Goal: Find specific page/section: Find specific page/section

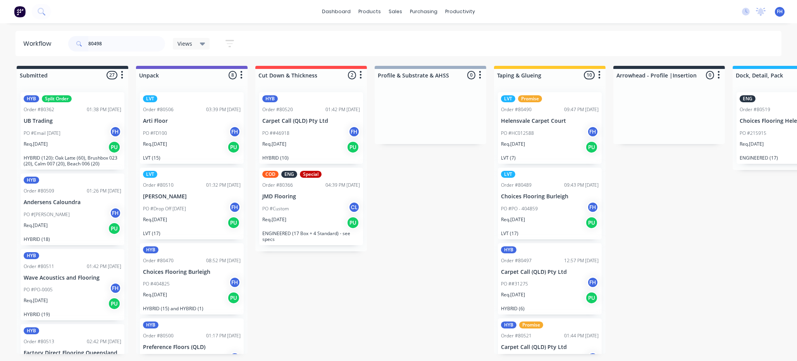
type input "80498"
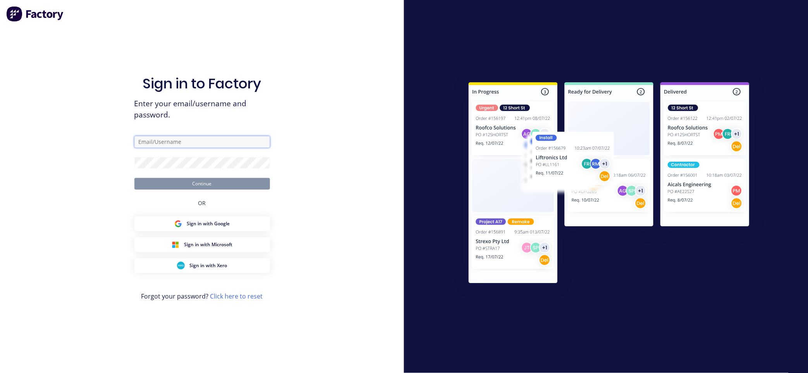
type input "[EMAIL_ADDRESS][DOMAIN_NAME]"
click at [191, 186] on button "Continue" at bounding box center [202, 184] width 136 height 12
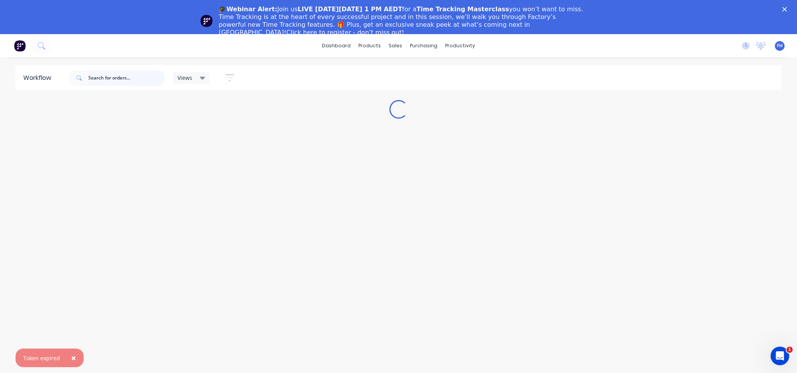
click at [118, 78] on input "text" at bounding box center [126, 77] width 77 height 15
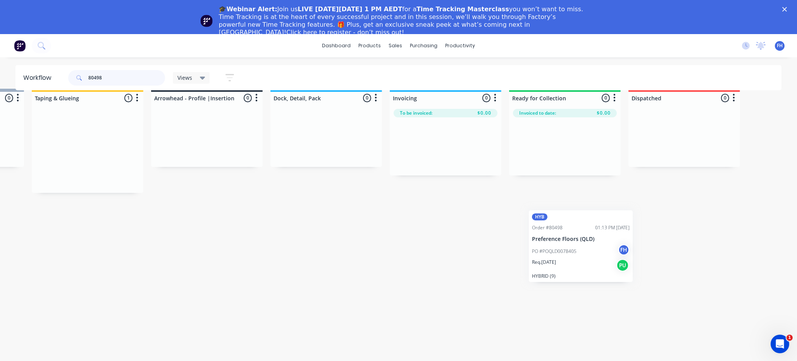
scroll to position [11, 464]
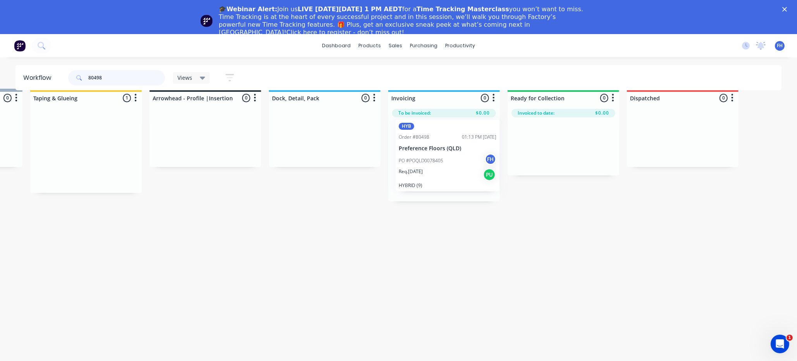
drag, startPoint x: 152, startPoint y: 169, endPoint x: 435, endPoint y: 165, distance: 283.3
click at [435, 165] on div "Submitted 0 Summaries Total order value Invoiced to date To be invoiced Unpack …" at bounding box center [232, 145] width 1404 height 113
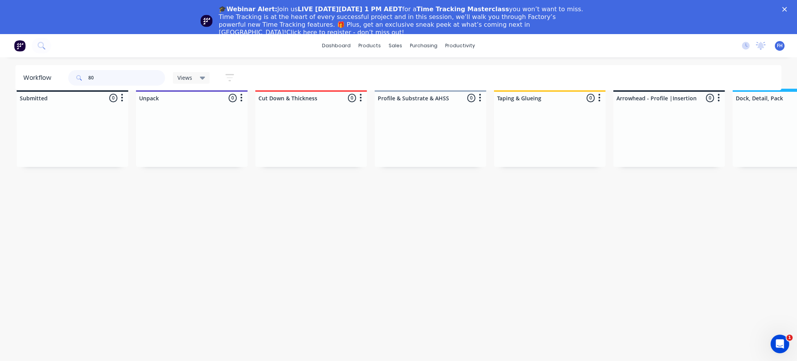
type input "8"
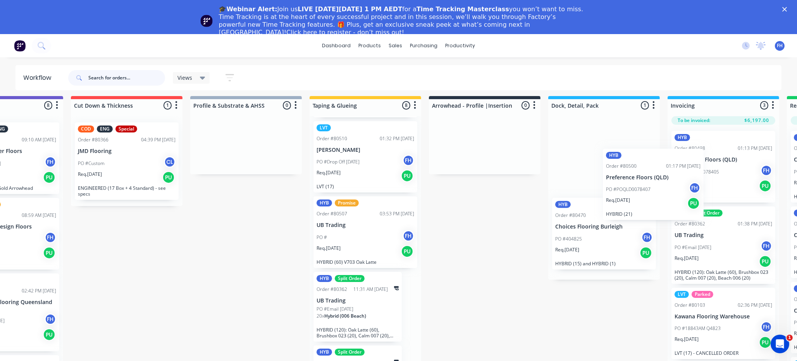
scroll to position [4, 189]
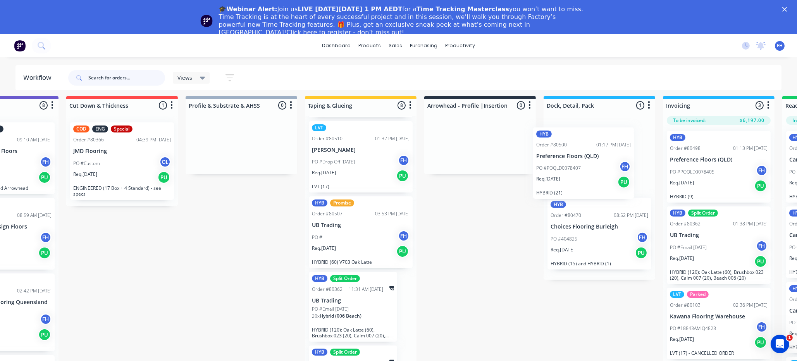
drag, startPoint x: 551, startPoint y: 174, endPoint x: 587, endPoint y: 183, distance: 37.4
click at [587, 183] on div "Submitted 18 Summaries Total order value Invoiced to date To be invoiced HYB Or…" at bounding box center [507, 244] width 1404 height 297
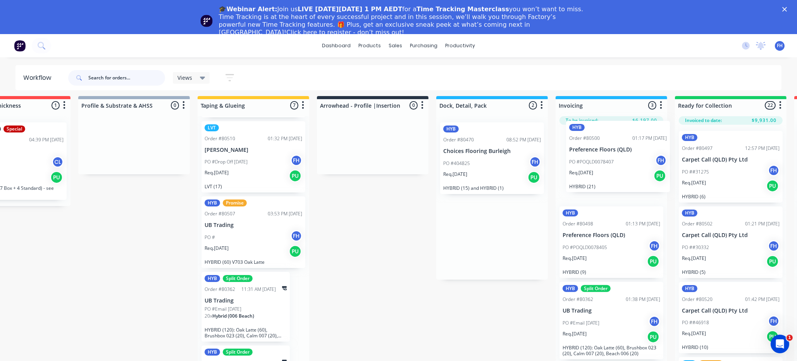
drag, startPoint x: 594, startPoint y: 160, endPoint x: 614, endPoint y: 159, distance: 20.6
click at [614, 159] on div "Submitted 18 Summaries Total order value Invoiced to date To be invoiced HYB Or…" at bounding box center [400, 244] width 1404 height 297
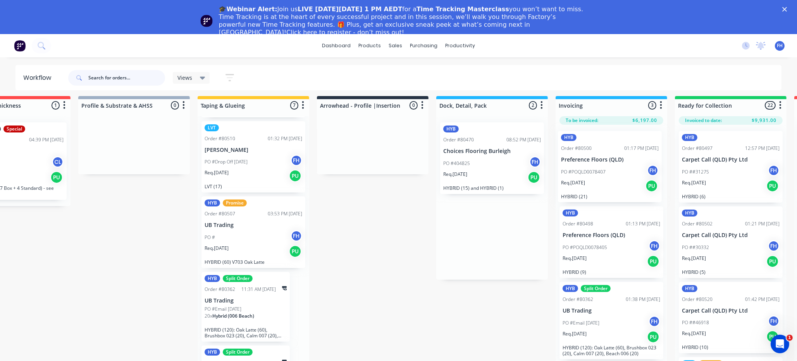
scroll to position [4, 298]
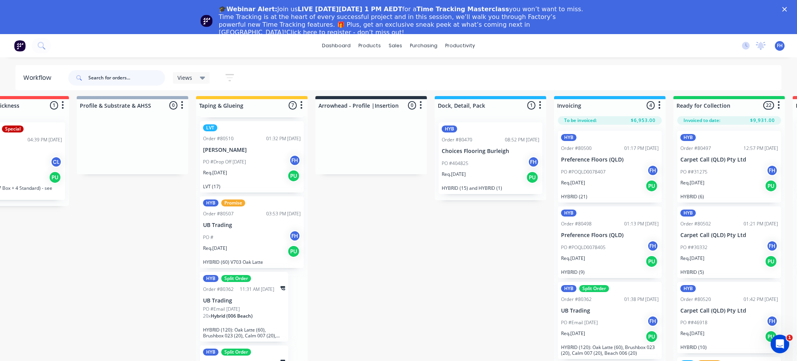
click at [121, 77] on input "text" at bounding box center [126, 77] width 77 height 15
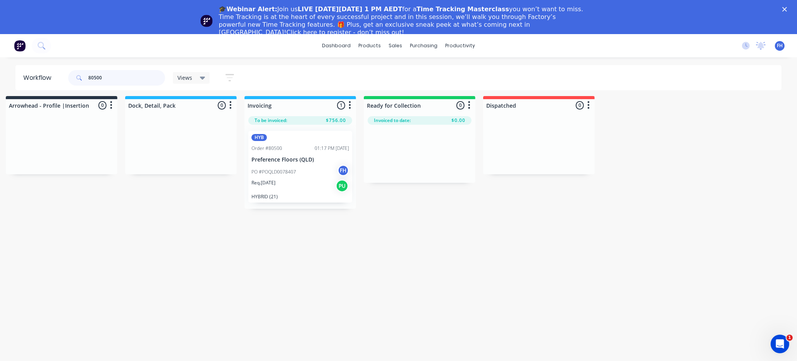
scroll to position [4, 0]
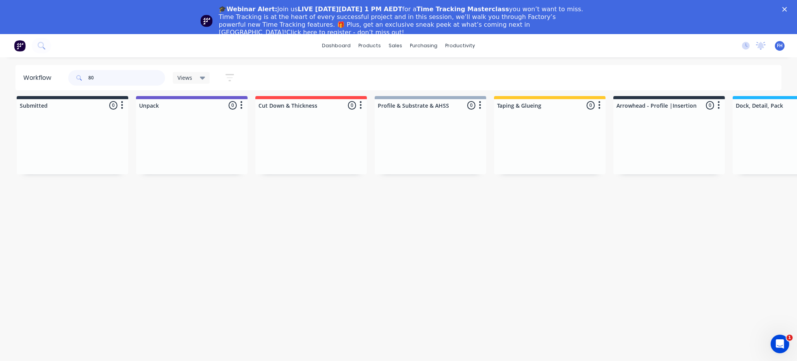
type input "8"
